Goal: Transaction & Acquisition: Subscribe to service/newsletter

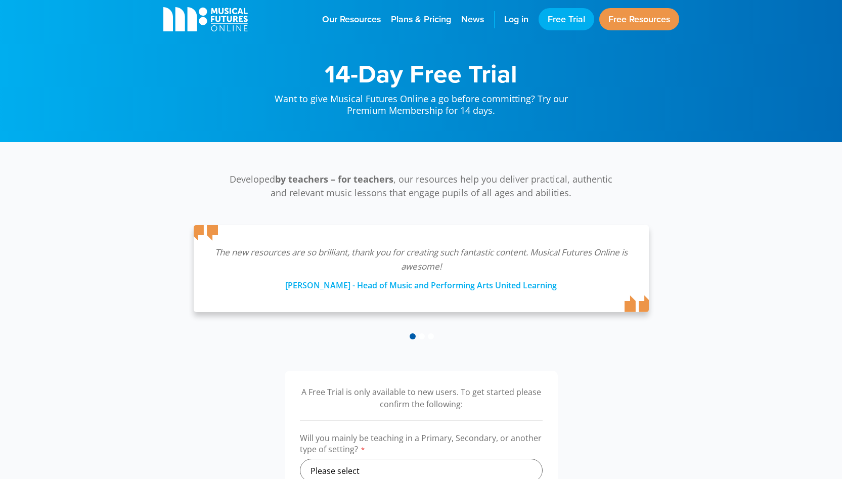
click at [658, 216] on div "Developed by teachers – for teachers , our resources help you deliver practical…" at bounding box center [421, 257] width 536 height 168
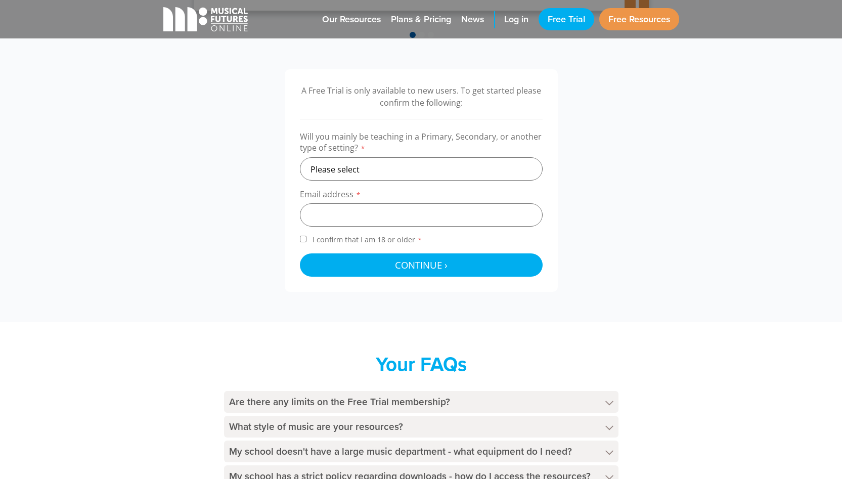
scroll to position [304, 0]
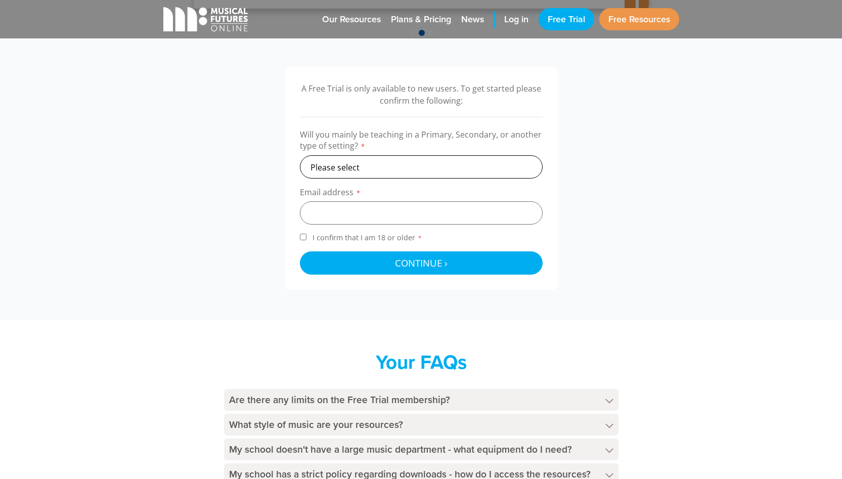
select select "secondary"
click at [361, 393] on h4 "Are there any limits on the Free Trial membership?" at bounding box center [421, 400] width 395 height 22
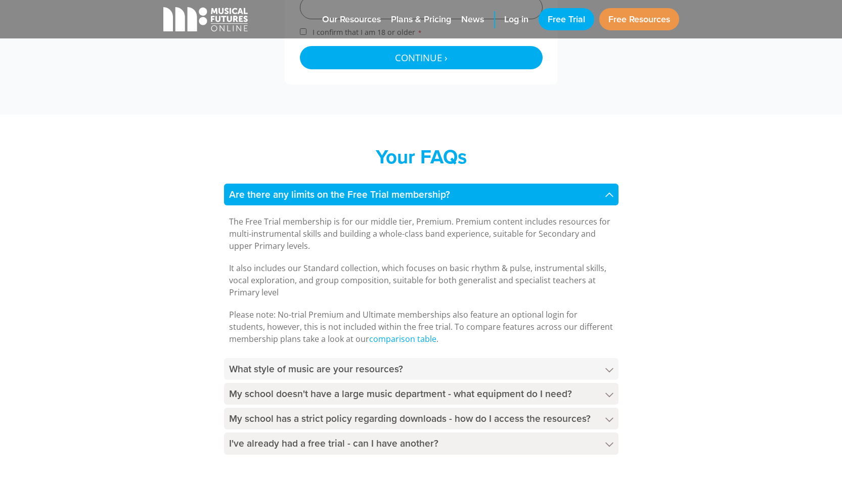
scroll to position [511, 0]
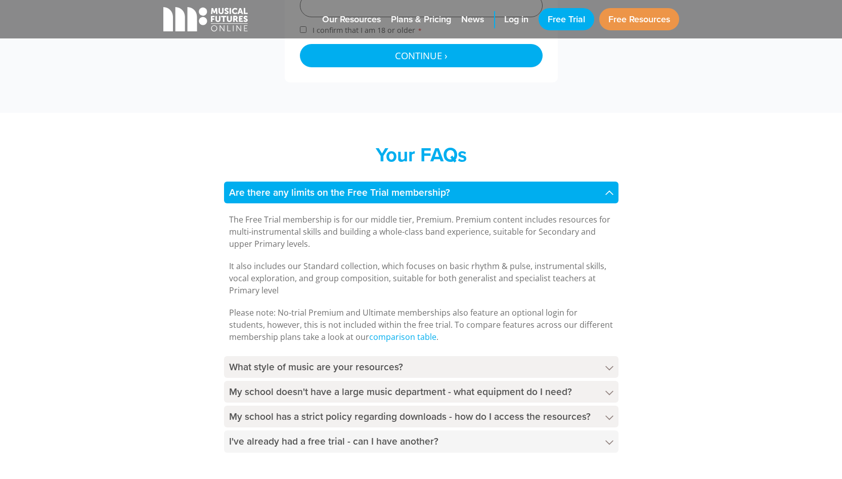
click at [389, 445] on h4 "I've already had a free trial - can I have another?" at bounding box center [421, 442] width 395 height 22
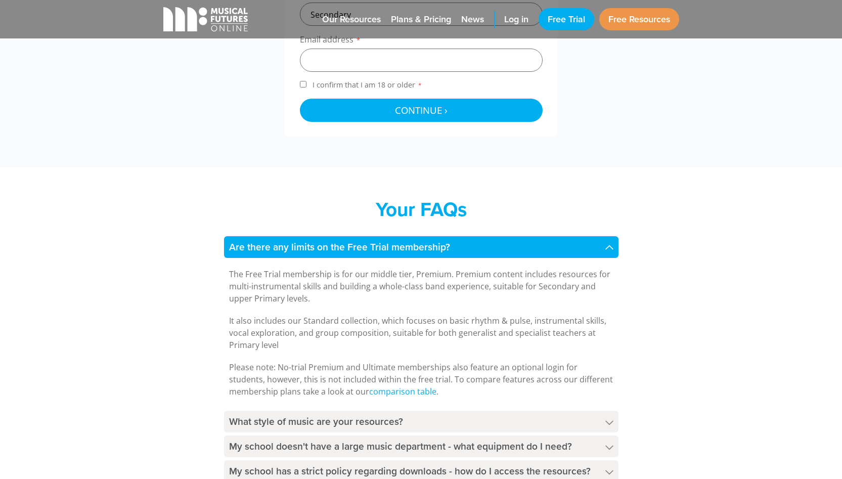
scroll to position [172, 0]
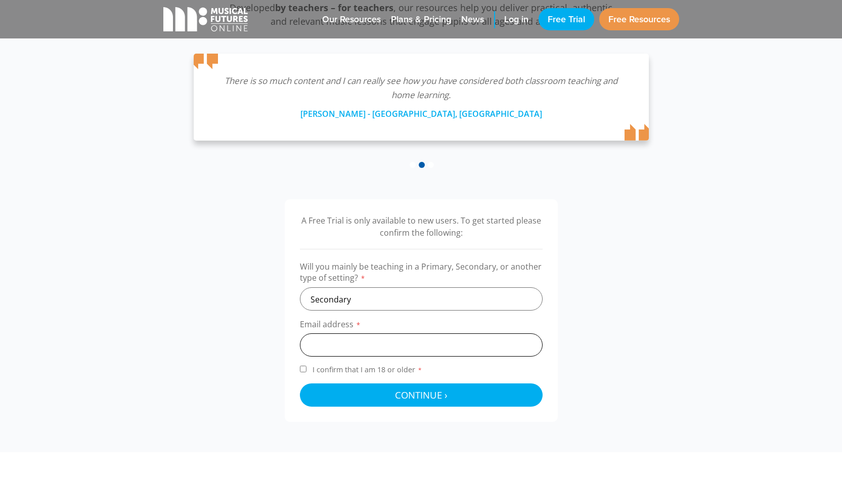
click at [394, 340] on input "email" at bounding box center [421, 344] width 243 height 23
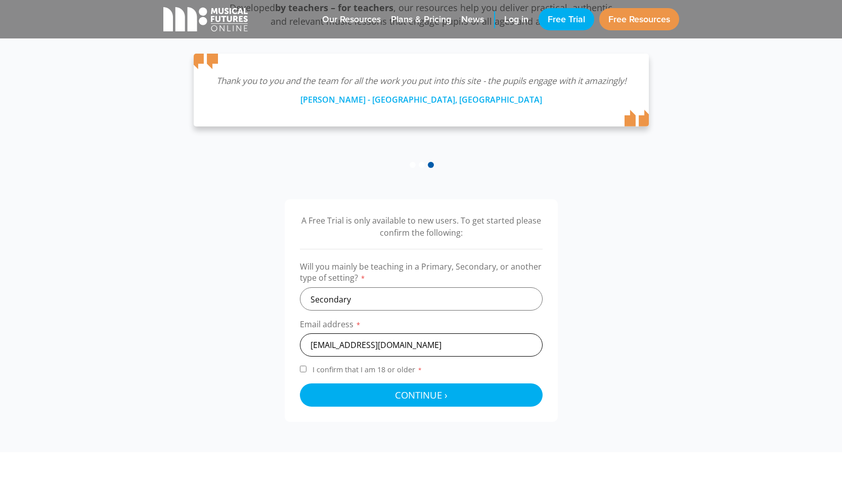
type input "mjefferson@midhurstprimary.co.uk"
click at [304, 369] on input "I confirm that I am 18 or older *" at bounding box center [303, 369] width 7 height 7
checkbox input "true"
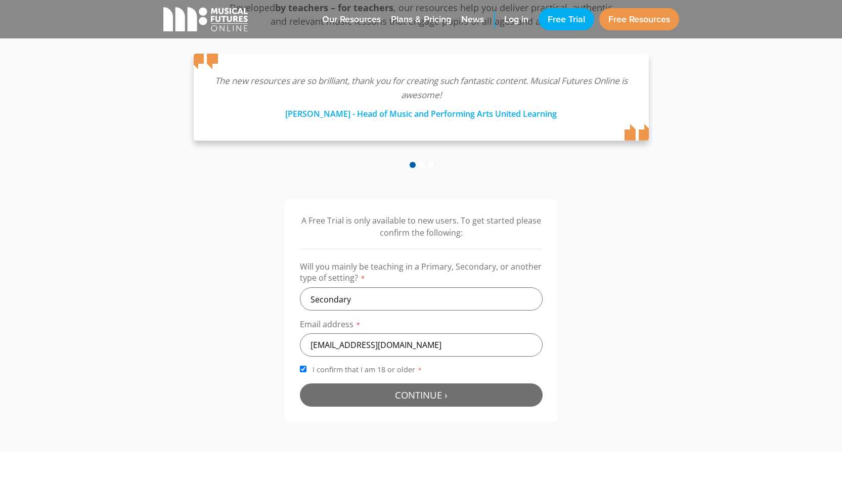
click at [430, 393] on span "Continue ›" at bounding box center [421, 395] width 53 height 13
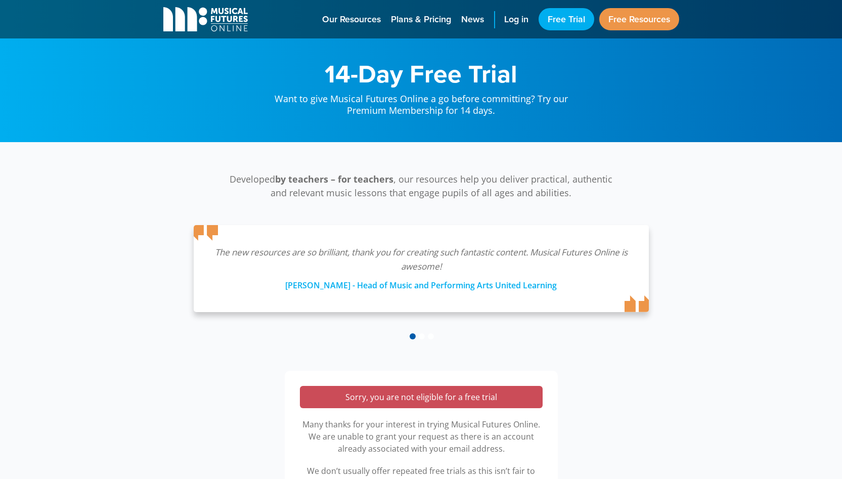
scroll to position [330, 0]
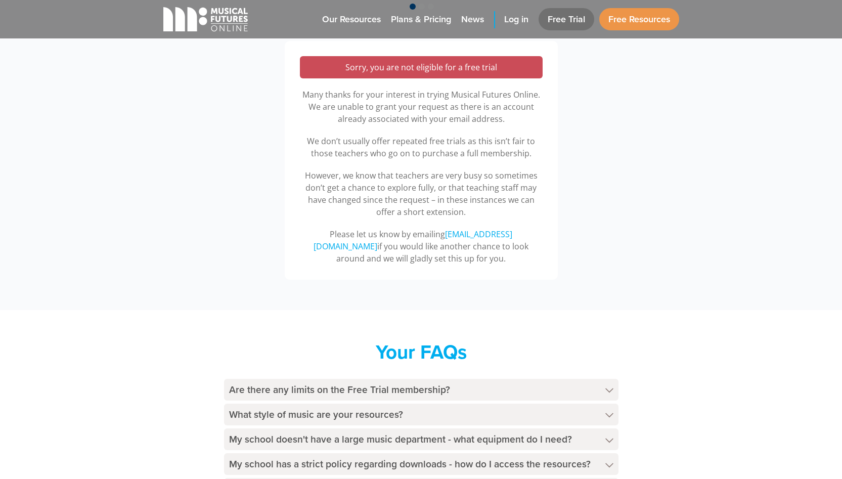
click at [570, 16] on link "Free Trial" at bounding box center [567, 19] width 56 height 22
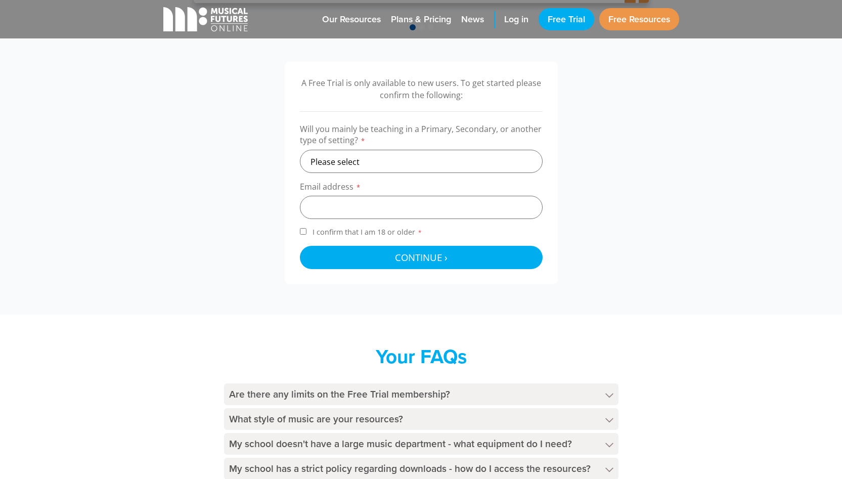
scroll to position [249, 0]
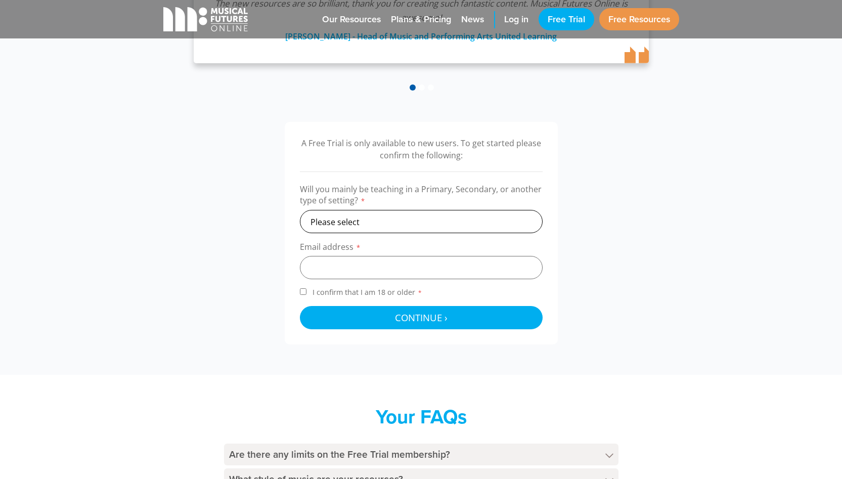
select select "secondary"
click at [351, 261] on input "email" at bounding box center [421, 267] width 243 height 23
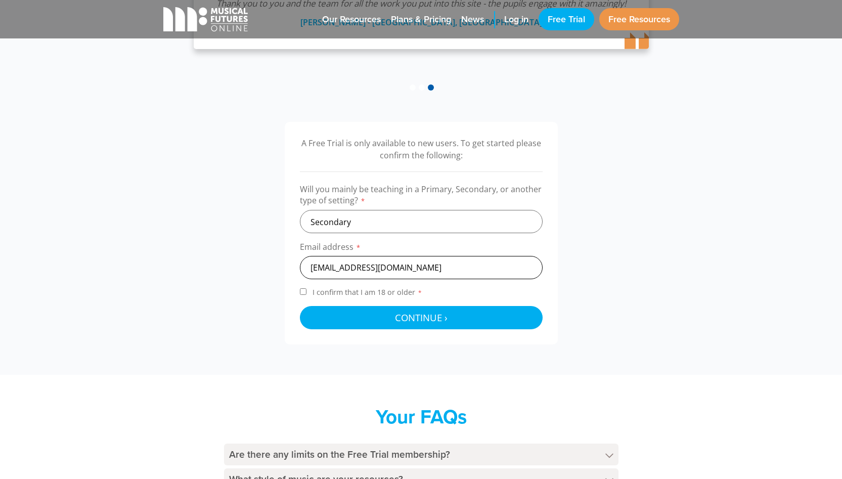
type input "head@midhurstprimary.co.uk"
click at [301, 291] on input "I confirm that I am 18 or older *" at bounding box center [303, 291] width 7 height 7
checkbox input "true"
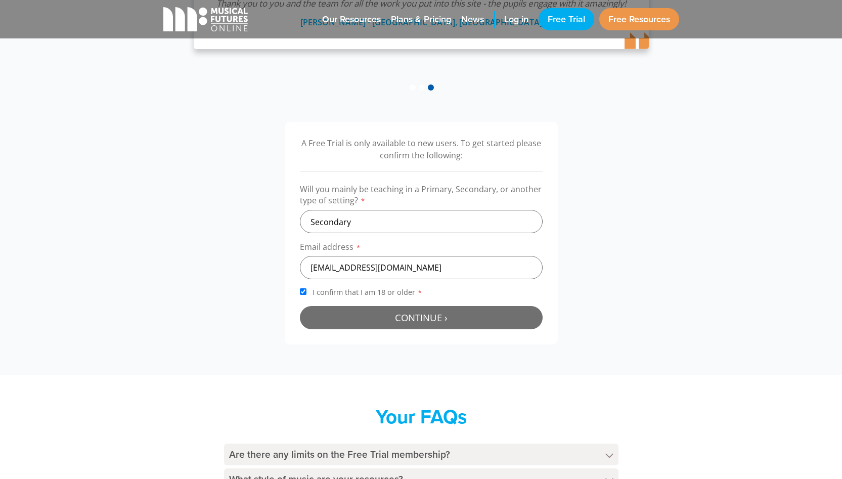
click at [418, 318] on span "Continue ›" at bounding box center [421, 317] width 53 height 13
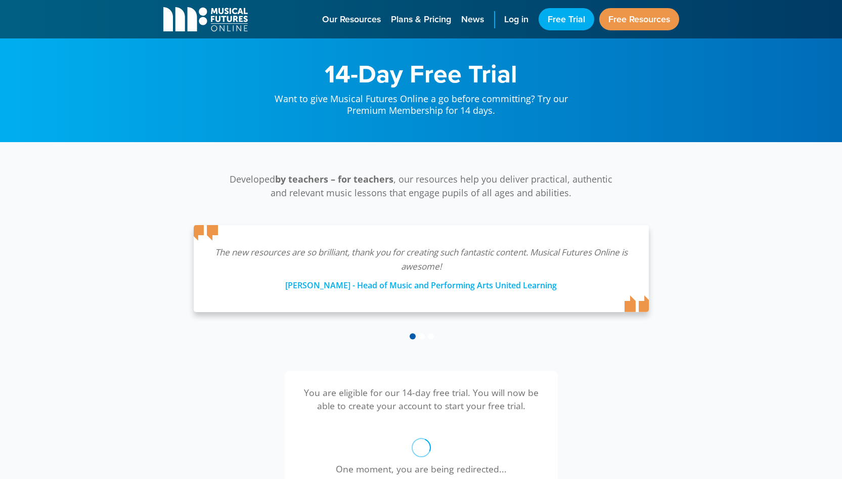
scroll to position [330, 0]
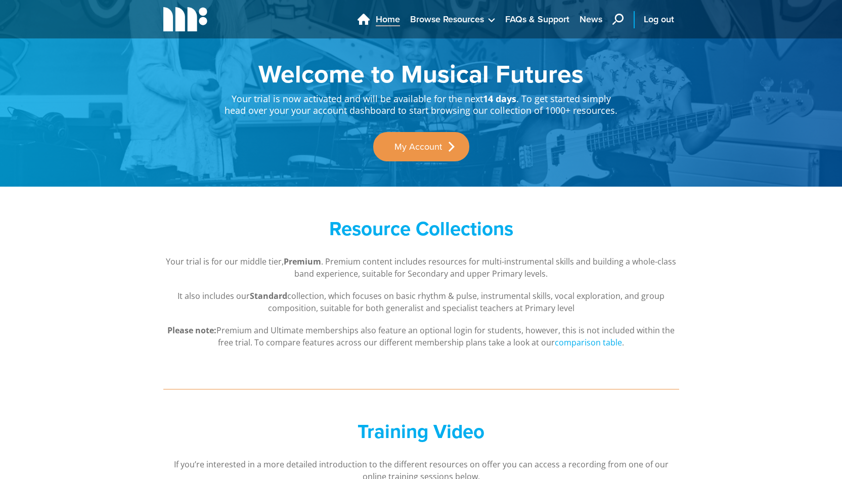
click at [385, 21] on span "Home" at bounding box center [388, 20] width 24 height 14
